Goal: Task Accomplishment & Management: Complete application form

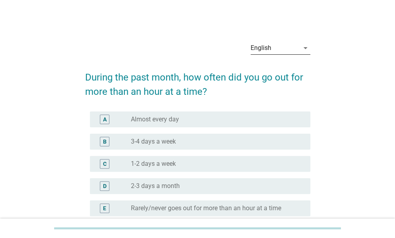
click at [300, 47] on icon "arrow_drop_down" at bounding box center [305, 48] width 10 height 10
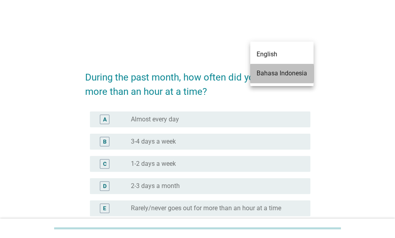
click at [279, 73] on div "Bahasa Indonesia" at bounding box center [281, 74] width 50 height 10
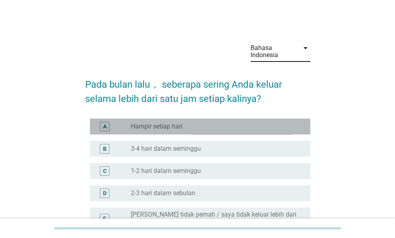
click at [220, 127] on div "radio_button_unchecked Hampir setiap hari" at bounding box center [214, 127] width 167 height 8
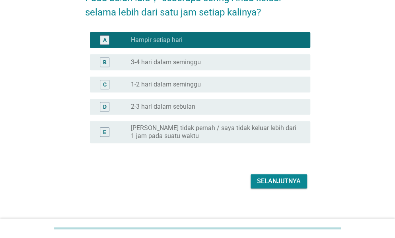
scroll to position [94, 0]
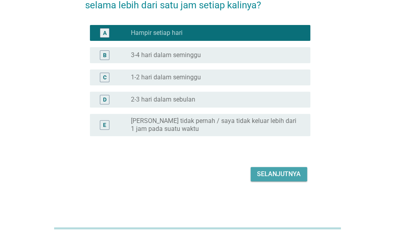
click at [262, 173] on div "Selanjutnya" at bounding box center [279, 175] width 44 height 10
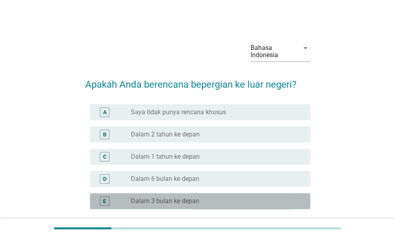
click at [232, 202] on div "radio_button_unchecked Dalam 3 bulan ke depan" at bounding box center [214, 202] width 167 height 8
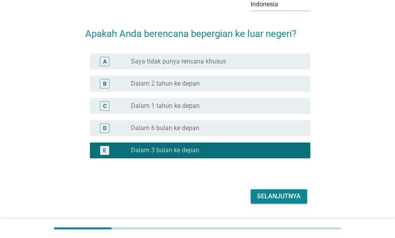
scroll to position [61, 0]
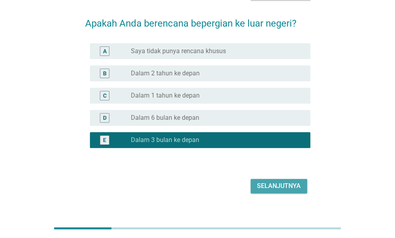
click at [287, 188] on div "Selanjutnya" at bounding box center [279, 187] width 44 height 10
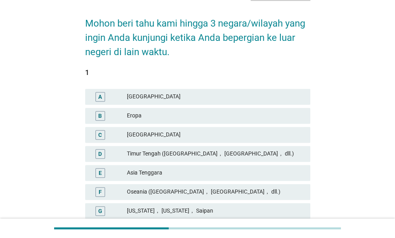
scroll to position [0, 0]
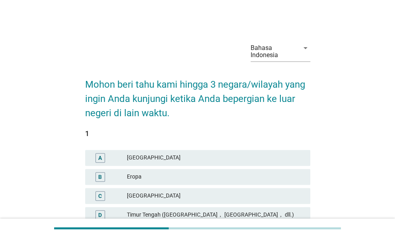
click at [351, 135] on div "Bahasa Indonesia arrow_drop_down Mohon beri tahu kami hingga 3 negara/wilayah y…" at bounding box center [197, 231] width 357 height 404
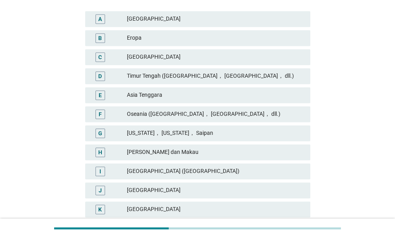
scroll to position [141, 0]
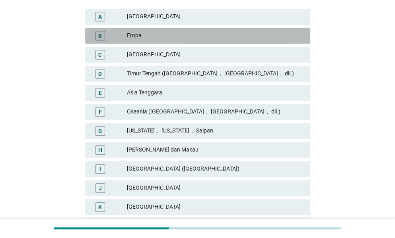
click at [144, 36] on div "Eropa" at bounding box center [215, 36] width 177 height 10
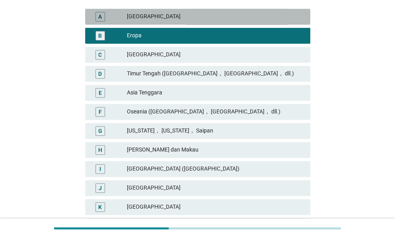
click at [167, 17] on div "[GEOGRAPHIC_DATA]" at bounding box center [215, 17] width 177 height 10
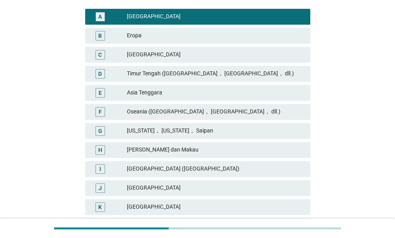
click at [157, 109] on div "Oseania ([GEOGRAPHIC_DATA]， [GEOGRAPHIC_DATA]， dll.)" at bounding box center [215, 112] width 177 height 10
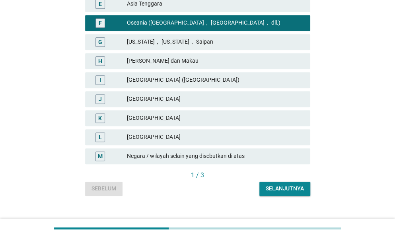
scroll to position [243, 0]
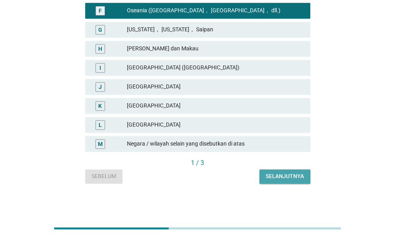
click at [270, 181] on button "Selanjutnya" at bounding box center [284, 177] width 51 height 14
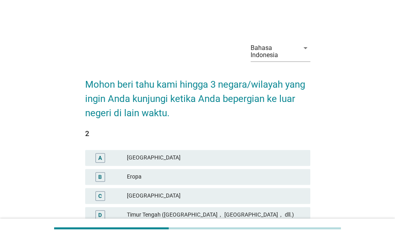
click at [373, 156] on div "Bahasa Indonesia arrow_drop_down Mohon beri tahu kami hingga 3 negara/wilayah y…" at bounding box center [197, 231] width 357 height 404
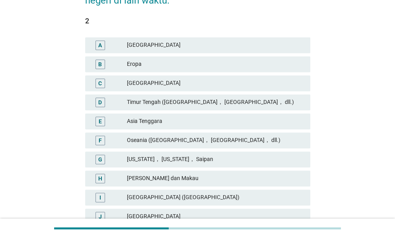
scroll to position [117, 0]
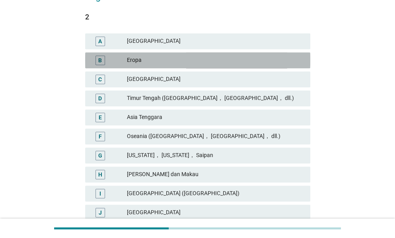
click at [184, 56] on div "Eropa" at bounding box center [215, 61] width 177 height 10
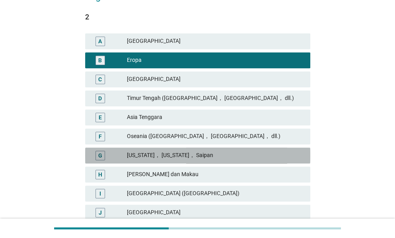
click at [165, 155] on div "[US_STATE]， [US_STATE]， Saipan" at bounding box center [215, 156] width 177 height 10
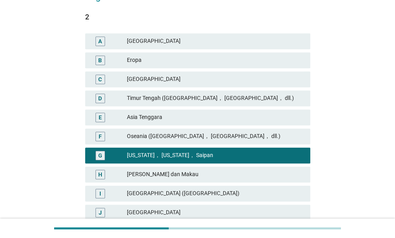
click at [165, 178] on div "[PERSON_NAME] dan Makau" at bounding box center [215, 175] width 177 height 10
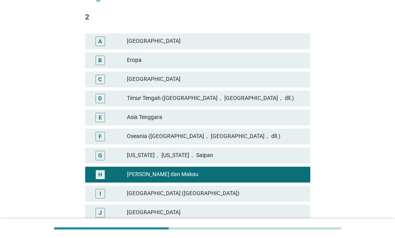
scroll to position [157, 0]
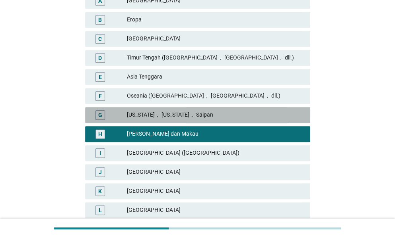
click at [242, 120] on div "G [US_STATE]， [US_STATE]， Saipan" at bounding box center [197, 115] width 225 height 16
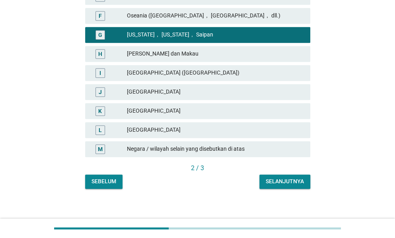
scroll to position [239, 0]
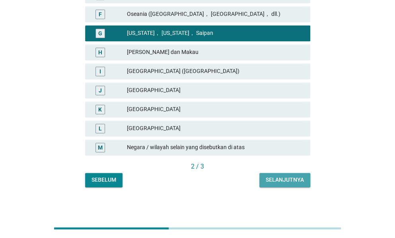
click at [263, 176] on button "Selanjutnya" at bounding box center [284, 180] width 51 height 14
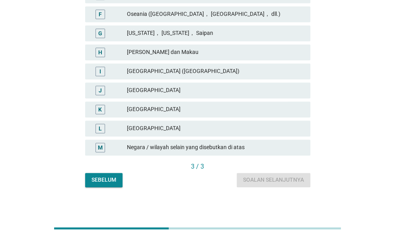
scroll to position [0, 0]
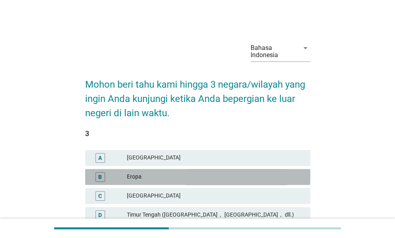
click at [242, 171] on div "B Eropa" at bounding box center [197, 177] width 225 height 16
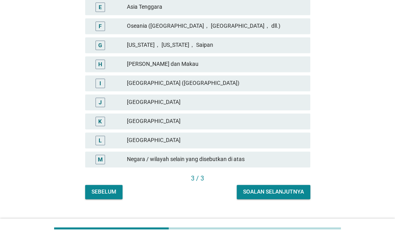
scroll to position [243, 0]
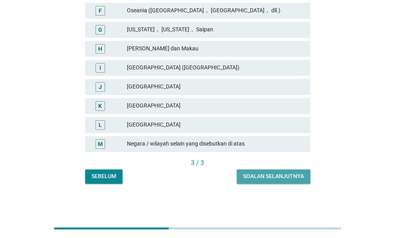
click at [292, 178] on div "Soalan selanjutnya" at bounding box center [273, 176] width 61 height 8
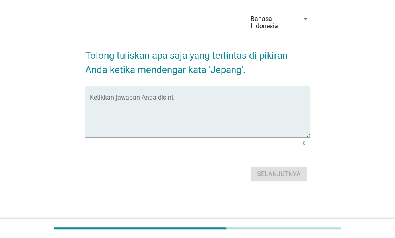
scroll to position [0, 0]
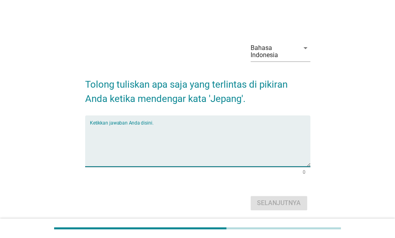
click at [243, 132] on textarea "Ketikkan jawaban Anda disini." at bounding box center [200, 146] width 220 height 42
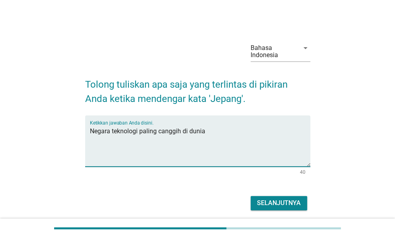
type textarea "Negara teknologi paling canggih di dunia"
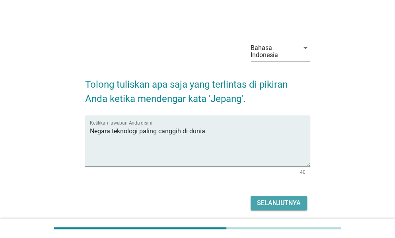
click at [285, 202] on div "Selanjutnya" at bounding box center [279, 204] width 44 height 10
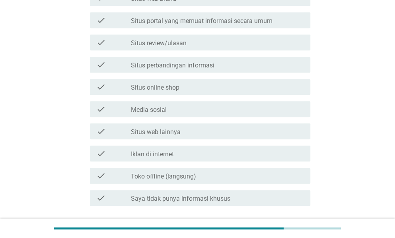
scroll to position [265, 0]
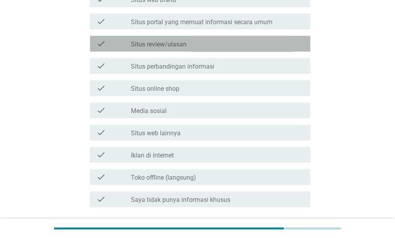
click at [227, 45] on div "check_box_outline_blank Situs review/ulasan" at bounding box center [217, 44] width 173 height 10
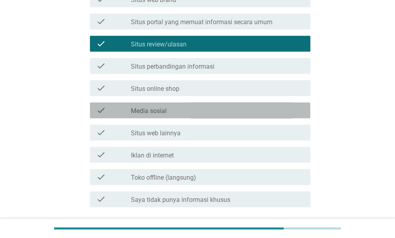
click at [219, 110] on div "check_box_outline_blank Media sosial" at bounding box center [217, 111] width 173 height 10
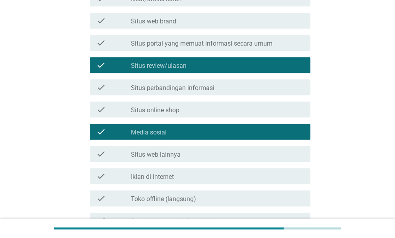
scroll to position [242, 0]
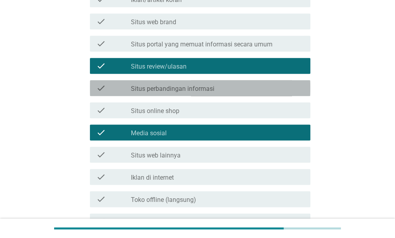
click at [257, 89] on div "check_box_outline_blank Situs perbandingan informasi" at bounding box center [217, 88] width 173 height 10
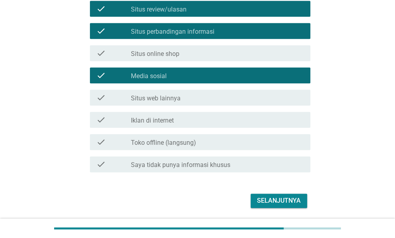
scroll to position [300, 0]
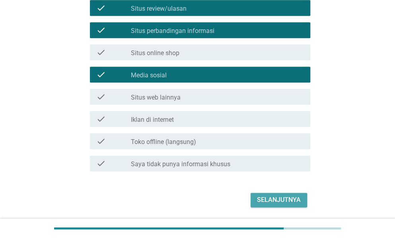
click at [281, 196] on div "Selanjutnya" at bounding box center [279, 201] width 44 height 10
